Goal: Information Seeking & Learning: Check status

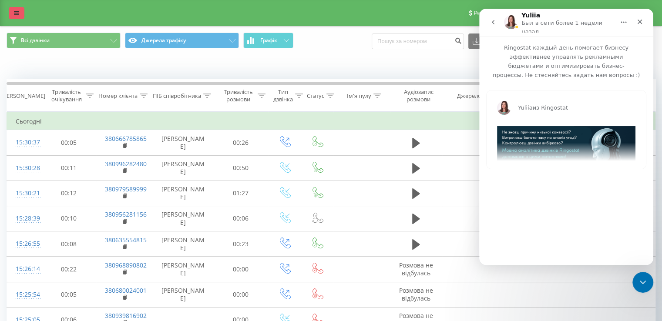
click at [13, 9] on link at bounding box center [17, 13] width 16 height 12
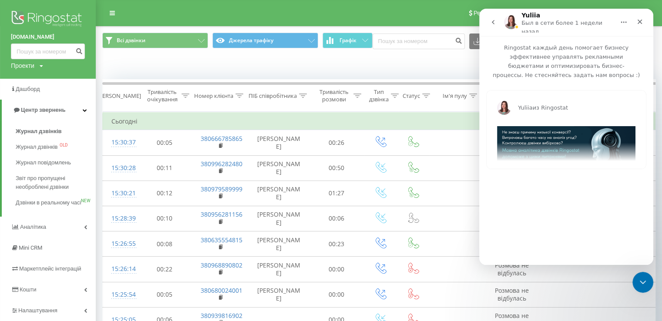
click at [37, 64] on div "Проекти thecapital.com.ua thecapitallichka.com Dubai-Spain.TheCapital HRteam.co…" at bounding box center [27, 65] width 32 height 9
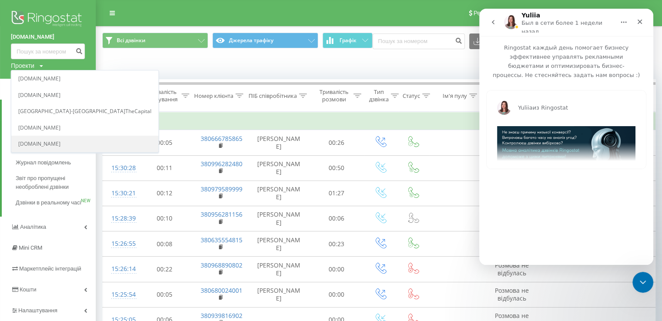
click at [57, 143] on link "[DOMAIN_NAME]" at bounding box center [84, 144] width 133 height 7
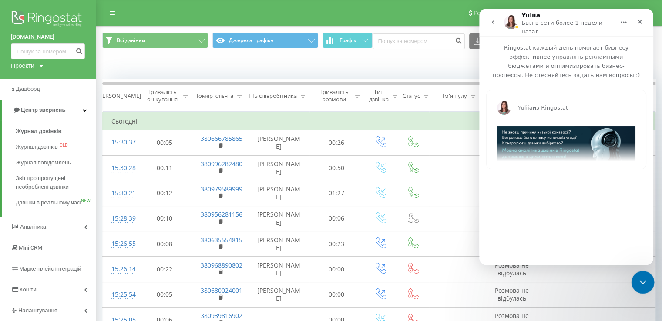
click at [638, 280] on icon "Закрыть службу сообщений Intercom" at bounding box center [641, 281] width 10 height 10
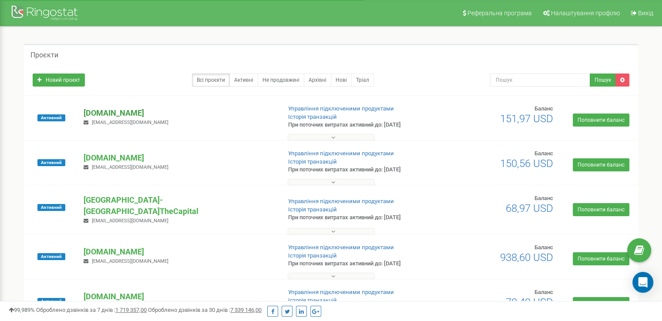
click at [146, 110] on p "[DOMAIN_NAME]" at bounding box center [179, 112] width 190 height 11
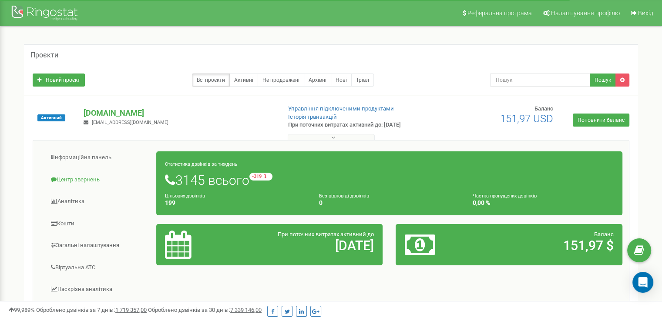
scroll to position [16, 0]
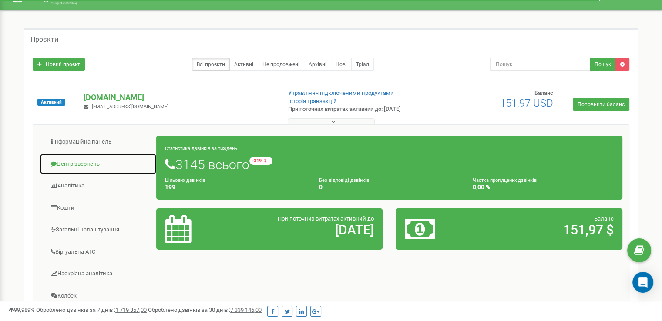
click at [85, 163] on link "Центр звернень" at bounding box center [98, 164] width 117 height 21
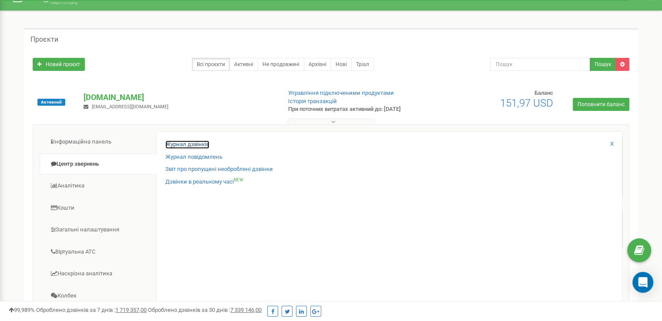
click at [195, 141] on link "Журнал дзвінків" at bounding box center [187, 145] width 44 height 8
click at [194, 144] on link "Журнал дзвінків" at bounding box center [187, 145] width 44 height 8
click at [181, 143] on link "Журнал дзвінків" at bounding box center [187, 145] width 44 height 8
click at [200, 142] on link "Журнал дзвінків" at bounding box center [187, 145] width 44 height 8
click at [194, 145] on link "Журнал дзвінків" at bounding box center [187, 145] width 44 height 8
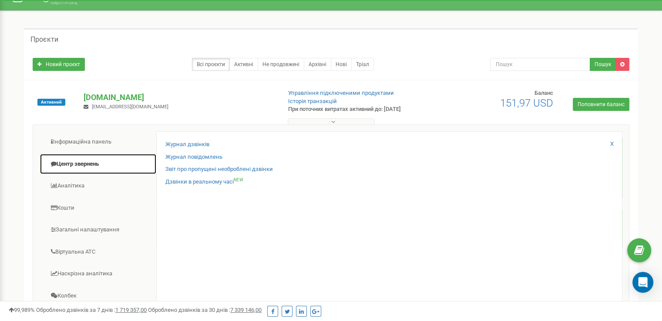
click at [88, 164] on link "Центр звернень" at bounding box center [98, 164] width 117 height 21
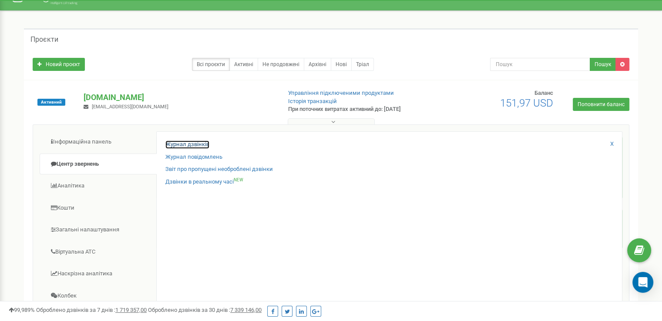
click at [182, 141] on link "Журнал дзвінків" at bounding box center [187, 145] width 44 height 8
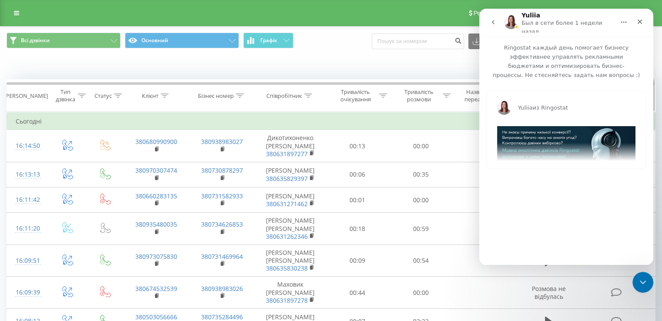
click at [165, 98] on div at bounding box center [165, 95] width 8 height 7
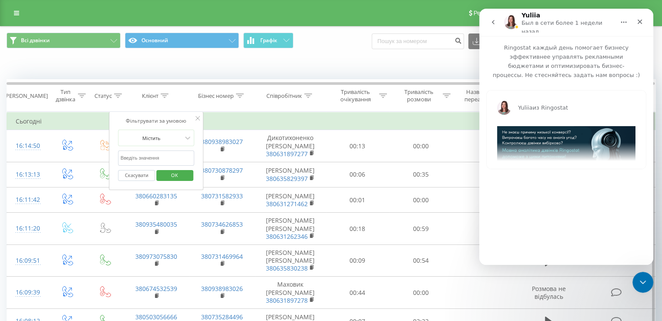
click at [139, 154] on input "text" at bounding box center [156, 158] width 77 height 15
paste input "067 945 2929"
click at [140, 156] on input "067 945 2929" at bounding box center [156, 158] width 77 height 15
type input "380679452929"
click at [168, 174] on span "OK" at bounding box center [174, 174] width 24 height 13
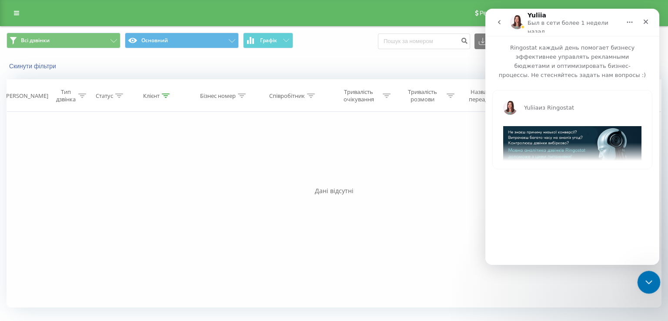
click at [645, 285] on icon "Закрыть службу сообщений Intercom" at bounding box center [648, 281] width 10 height 10
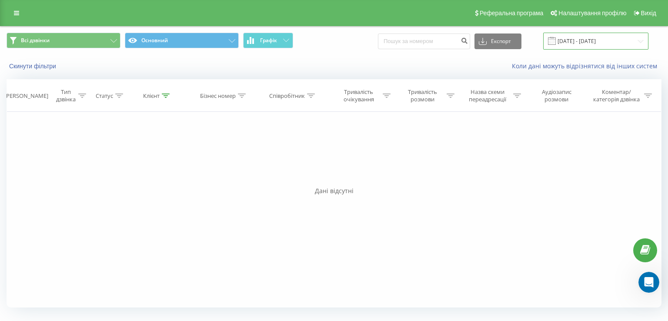
click at [588, 39] on input "[DATE] - [DATE]" at bounding box center [595, 41] width 105 height 17
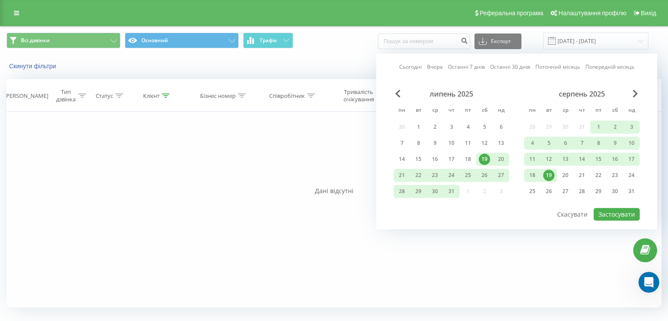
click at [549, 171] on div "19" at bounding box center [548, 175] width 11 height 11
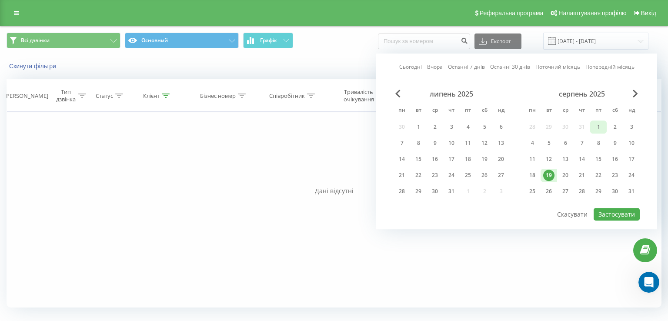
click at [601, 127] on div "1" at bounding box center [598, 126] width 11 height 11
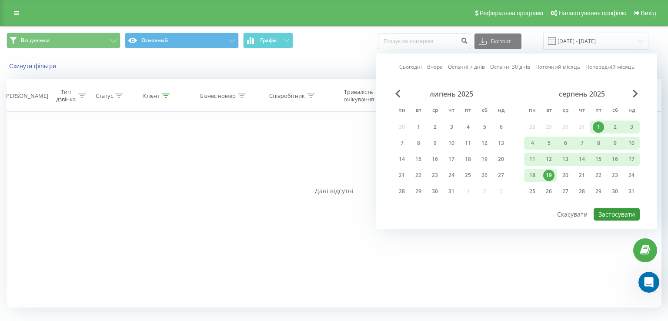
click at [608, 212] on button "Застосувати" at bounding box center [617, 214] width 46 height 13
type input "[DATE] - [DATE]"
